Goal: Transaction & Acquisition: Purchase product/service

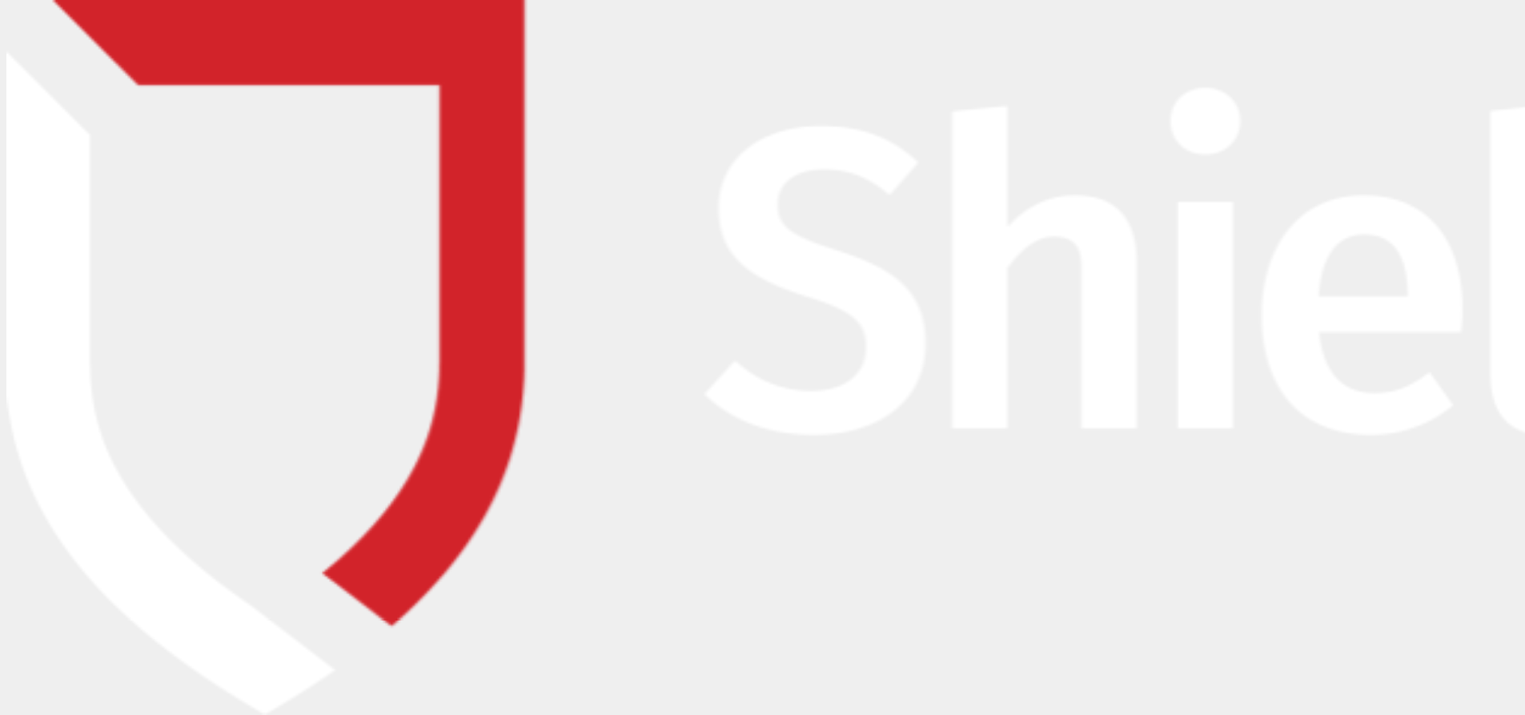
type input "[EMAIL_ADDRESS][DOMAIN_NAME]"
drag, startPoint x: 215, startPoint y: 335, endPoint x: 394, endPoint y: 411, distance: 194.1
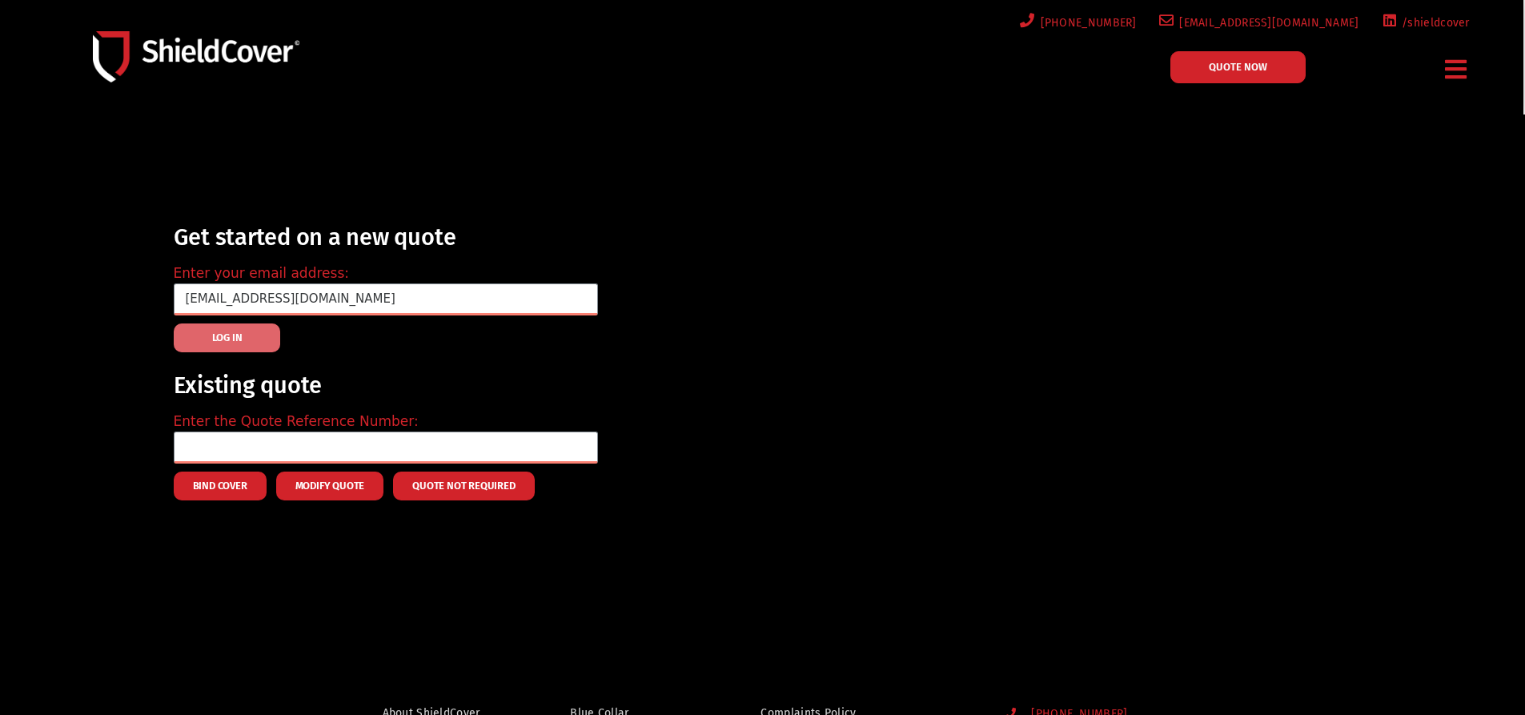
click at [216, 336] on span "LOG IN" at bounding box center [227, 337] width 30 height 3
